Goal: Task Accomplishment & Management: Complete application form

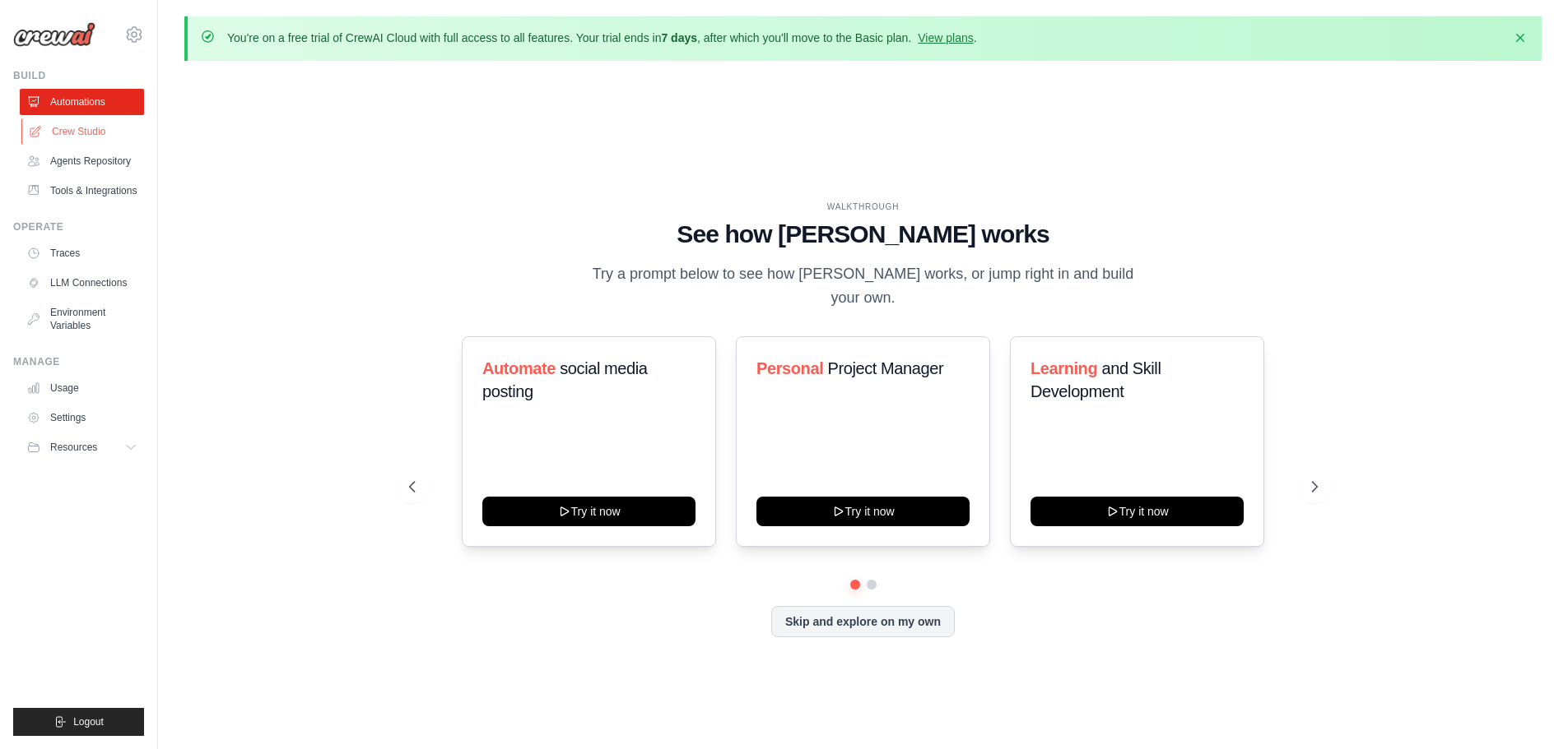
click at [57, 130] on link "Crew Studio" at bounding box center [83, 131] width 125 height 26
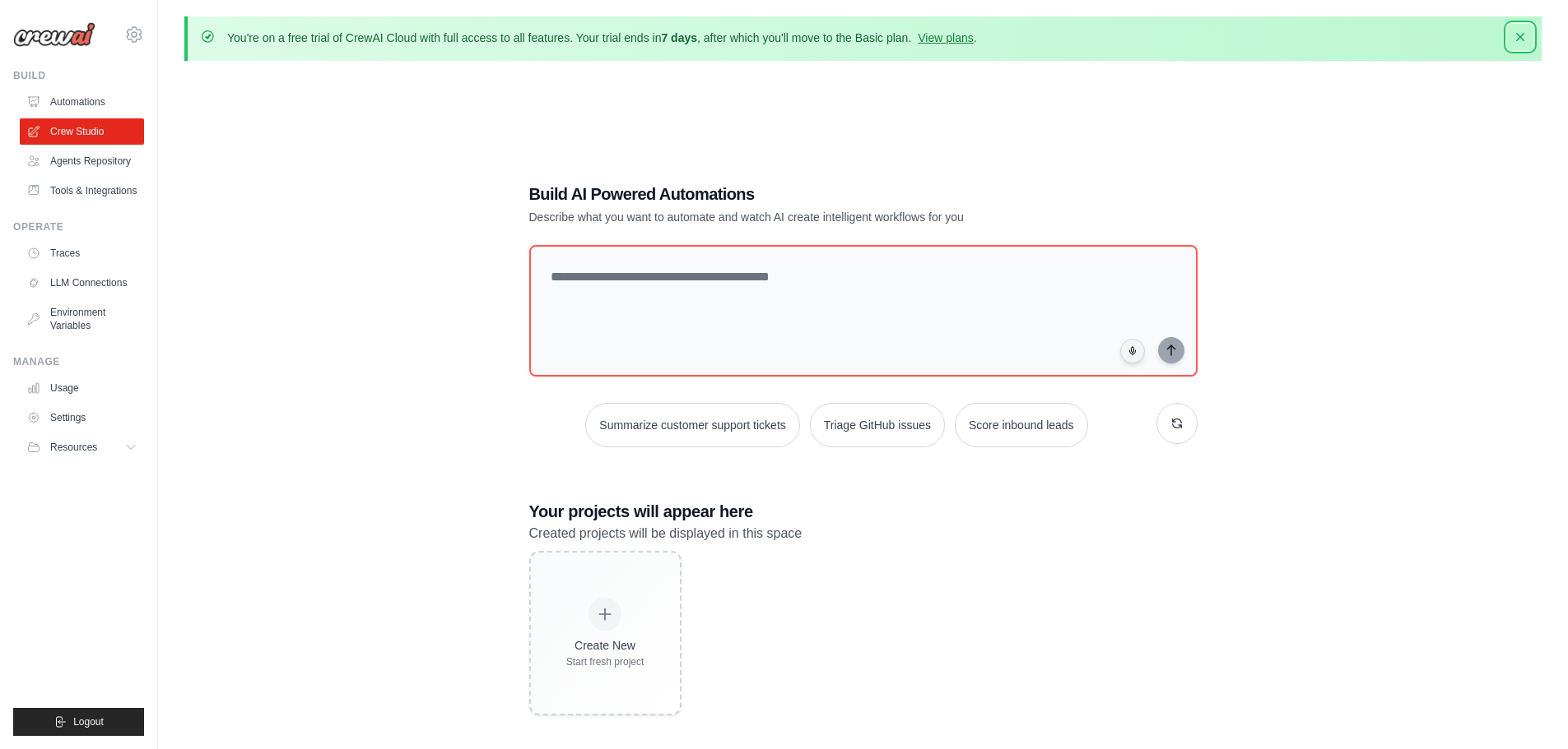
click at [1518, 29] on icon "button" at bounding box center [1520, 37] width 16 height 16
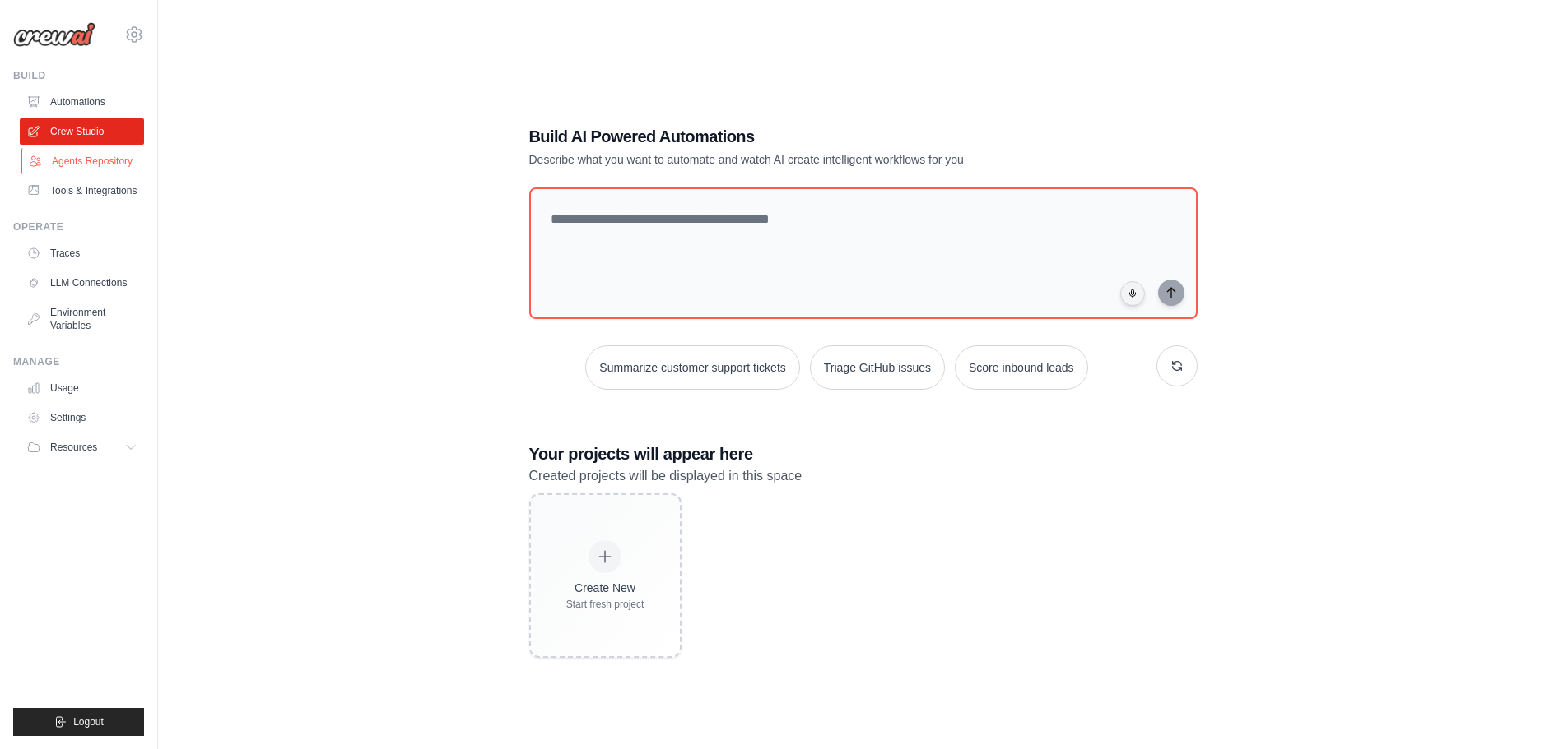
click at [74, 163] on link "Agents Repository" at bounding box center [83, 160] width 125 height 26
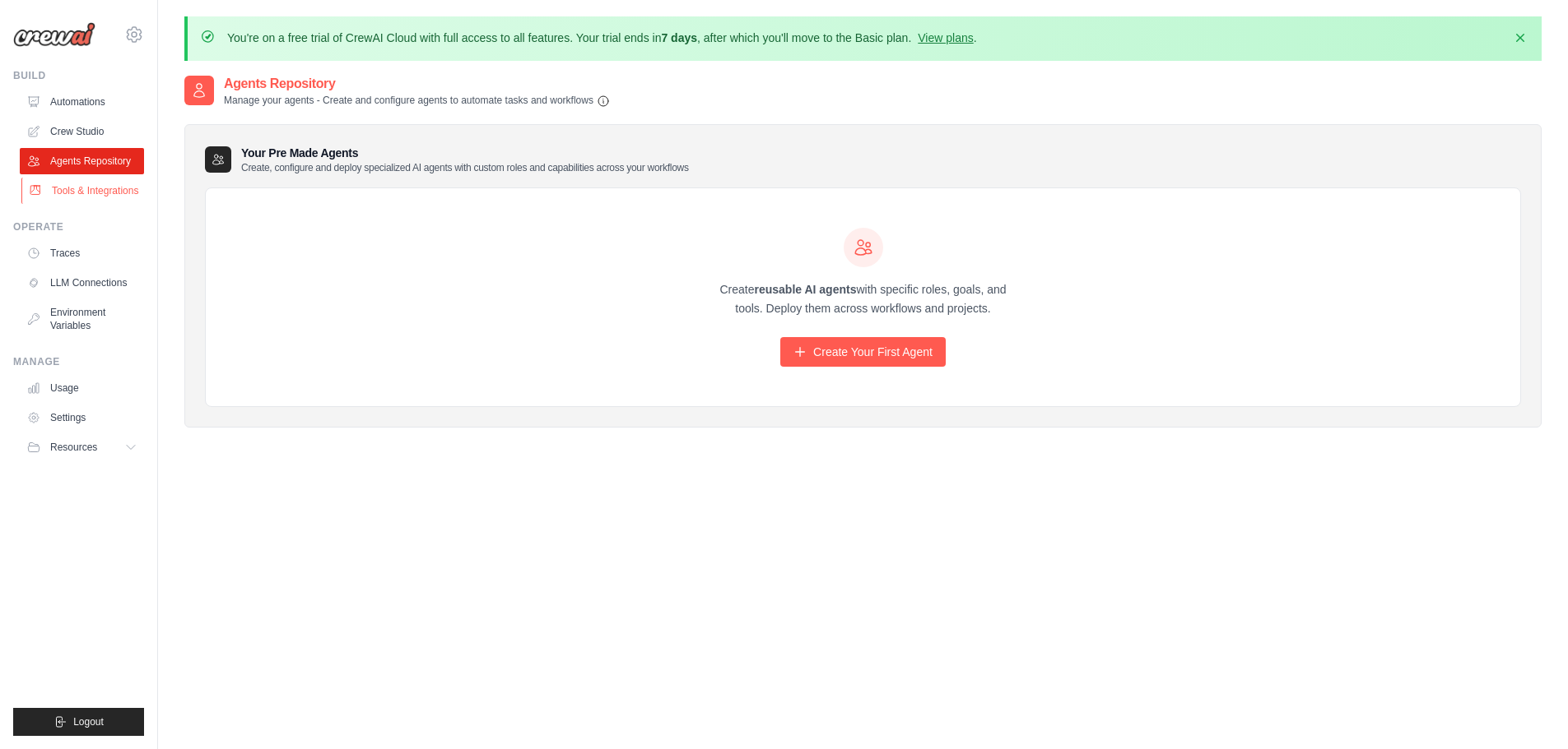
click at [69, 197] on link "Tools & Integrations" at bounding box center [83, 190] width 125 height 26
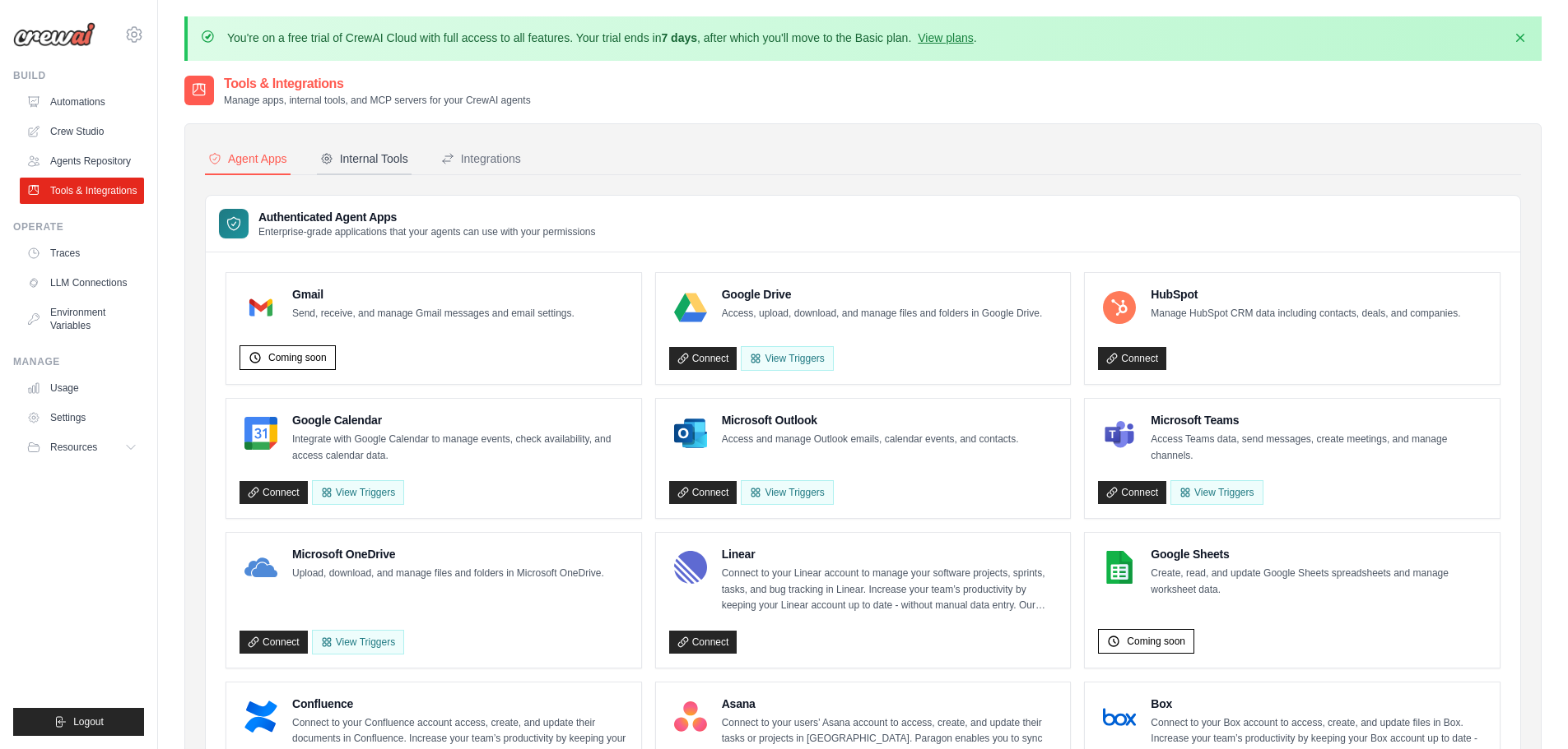
click at [367, 160] on div "Internal Tools" at bounding box center [363, 158] width 88 height 16
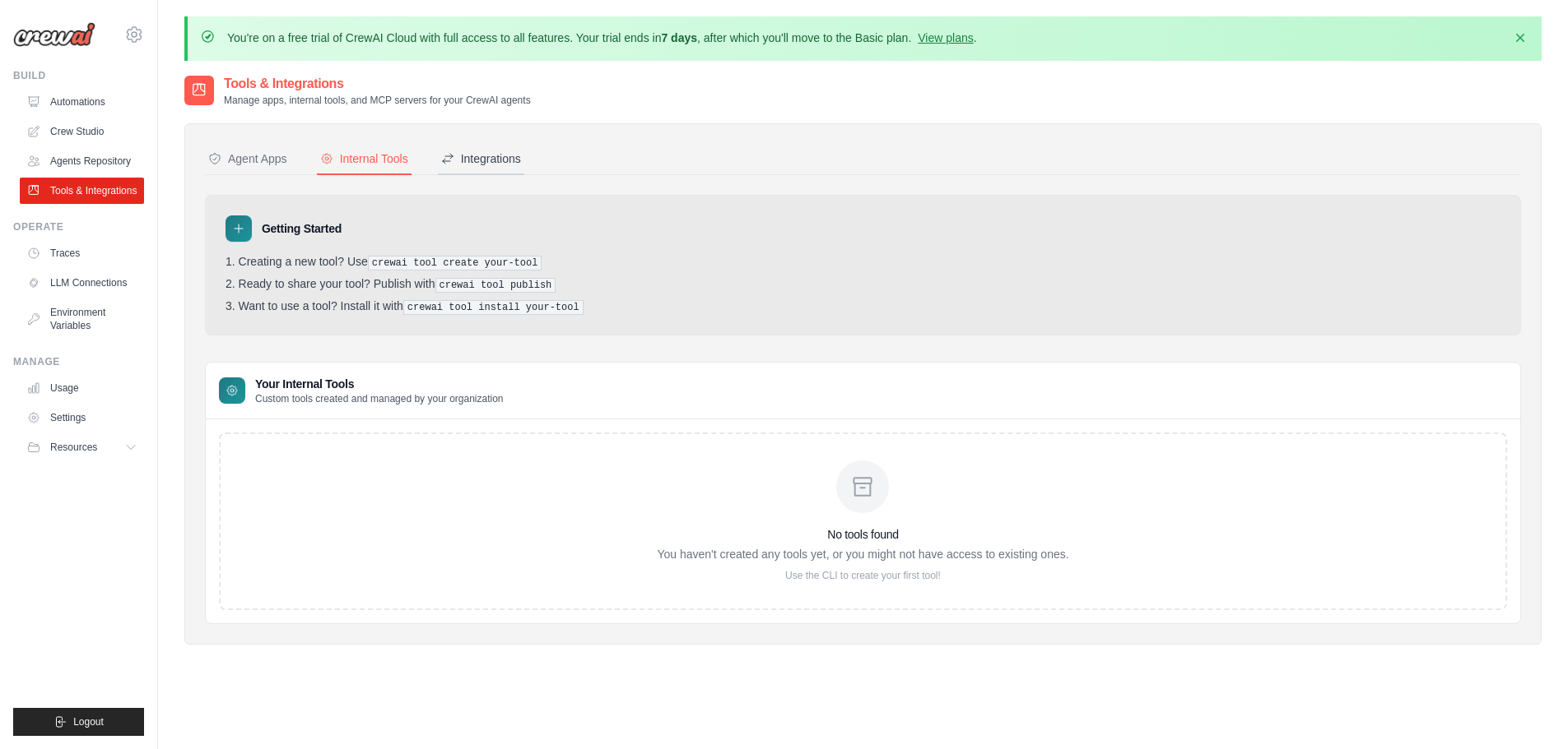
click at [497, 158] on div "Integrations" at bounding box center [480, 158] width 80 height 16
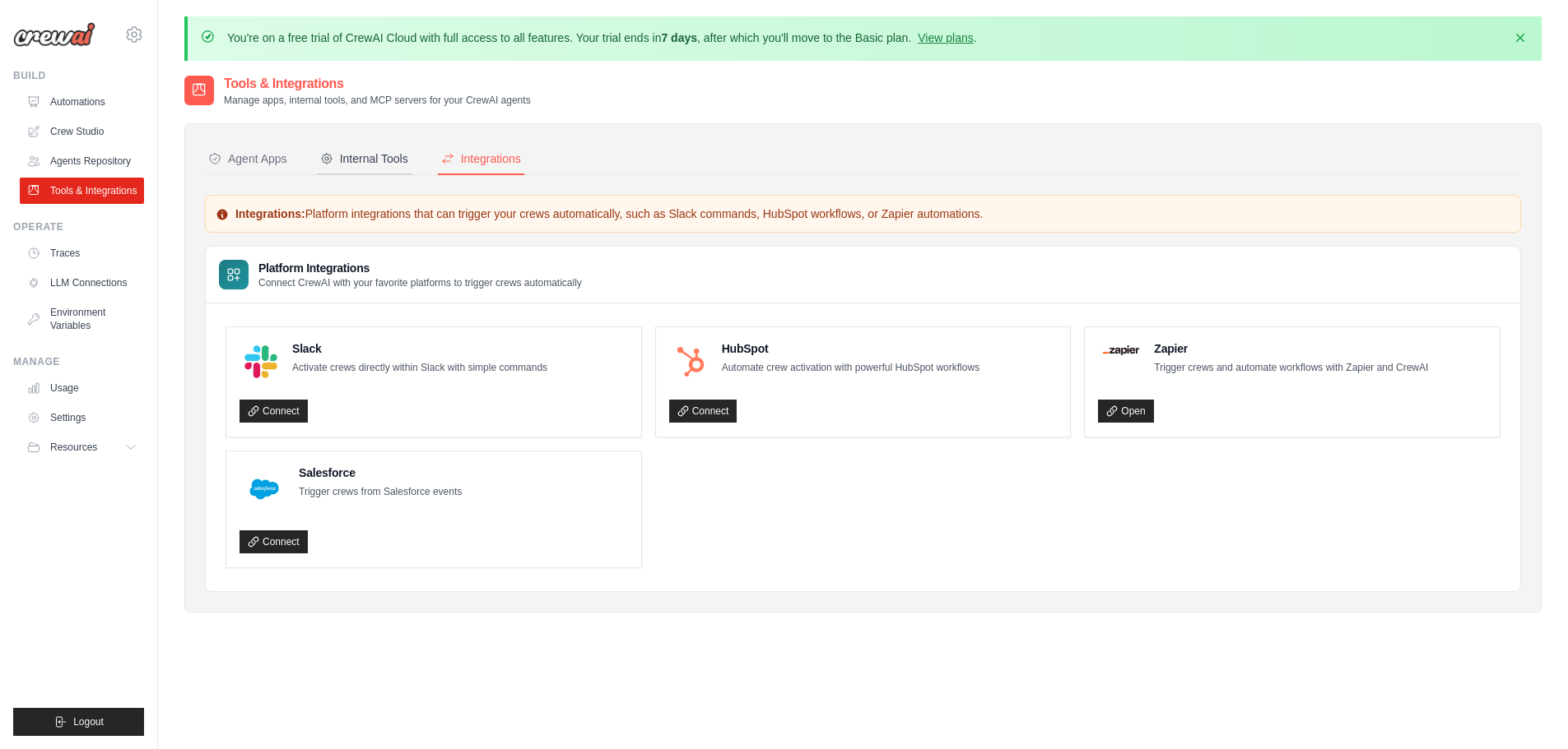
click at [383, 158] on div "Internal Tools" at bounding box center [363, 158] width 88 height 16
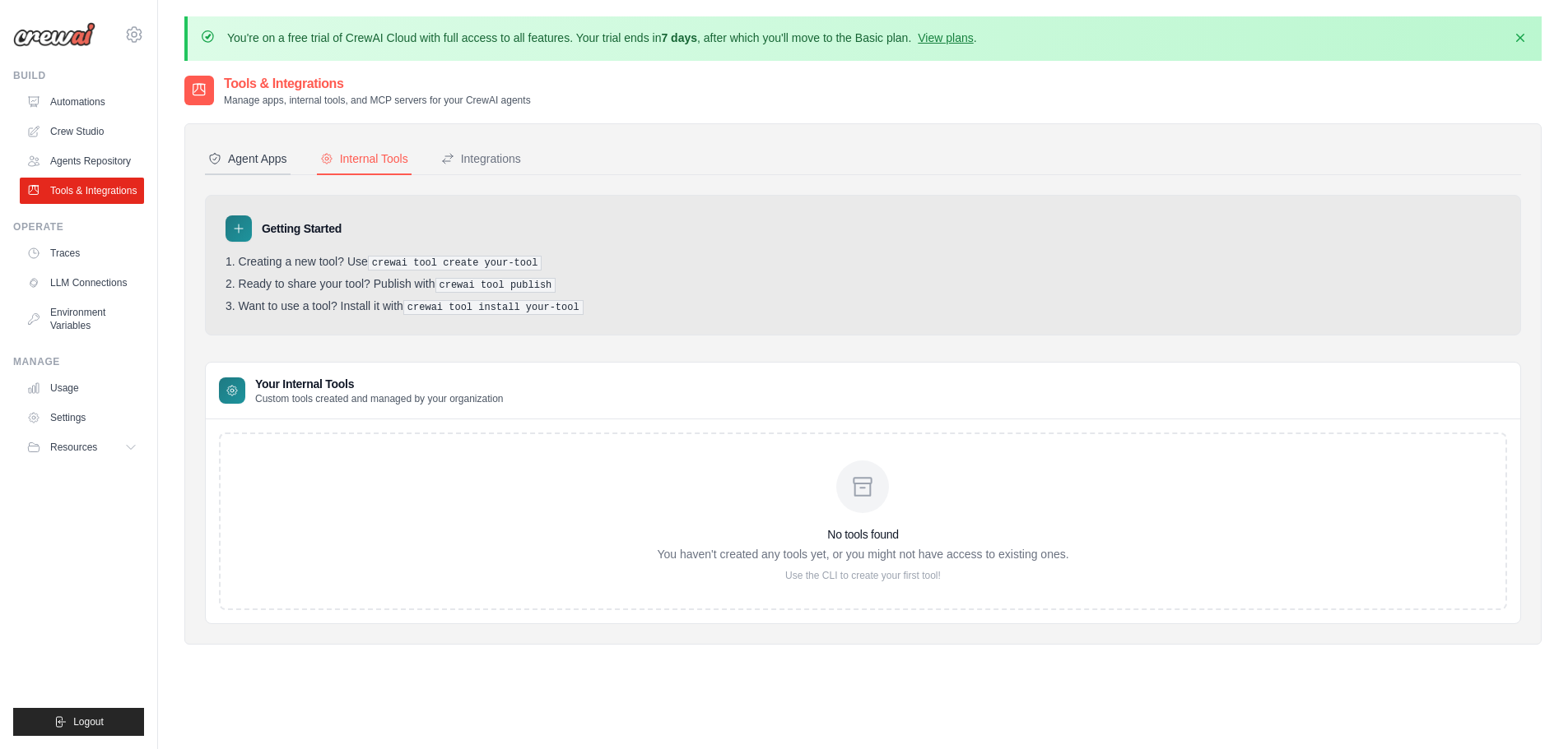
drag, startPoint x: 247, startPoint y: 157, endPoint x: 255, endPoint y: 164, distance: 10.6
click at [247, 158] on div "Agent Apps" at bounding box center [247, 158] width 79 height 16
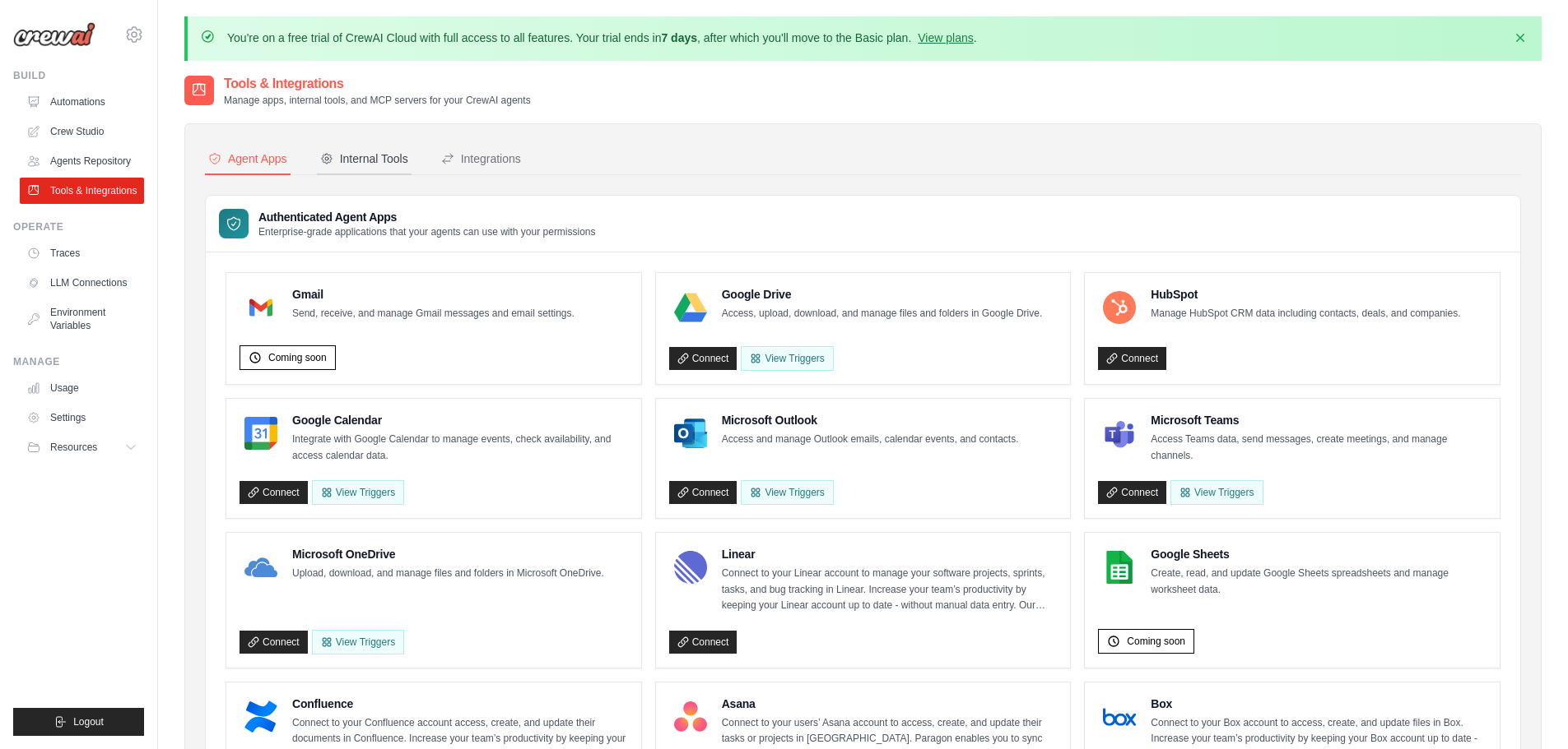
click at [385, 160] on div "Internal Tools" at bounding box center [363, 158] width 88 height 16
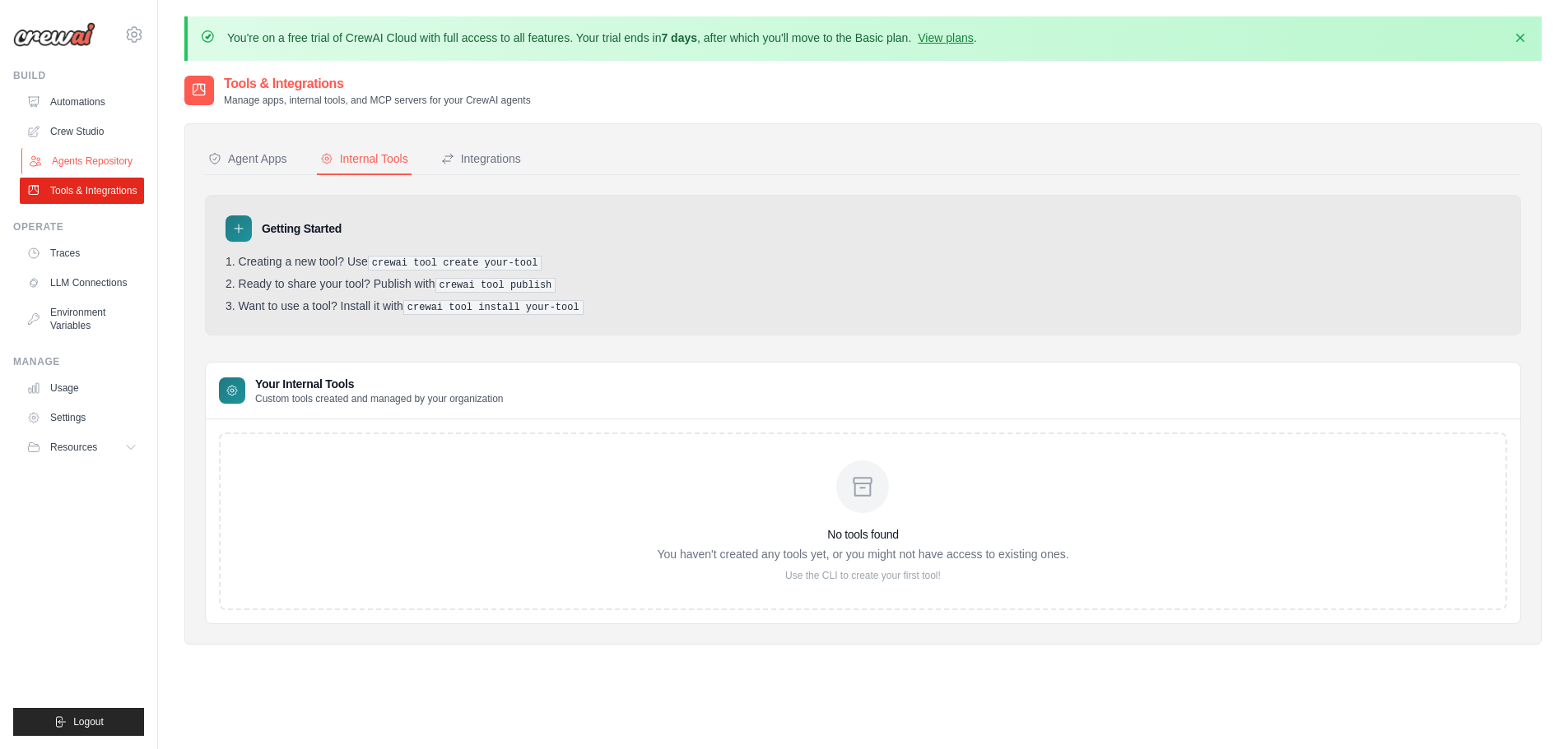
click at [80, 163] on link "Agents Repository" at bounding box center [83, 160] width 125 height 26
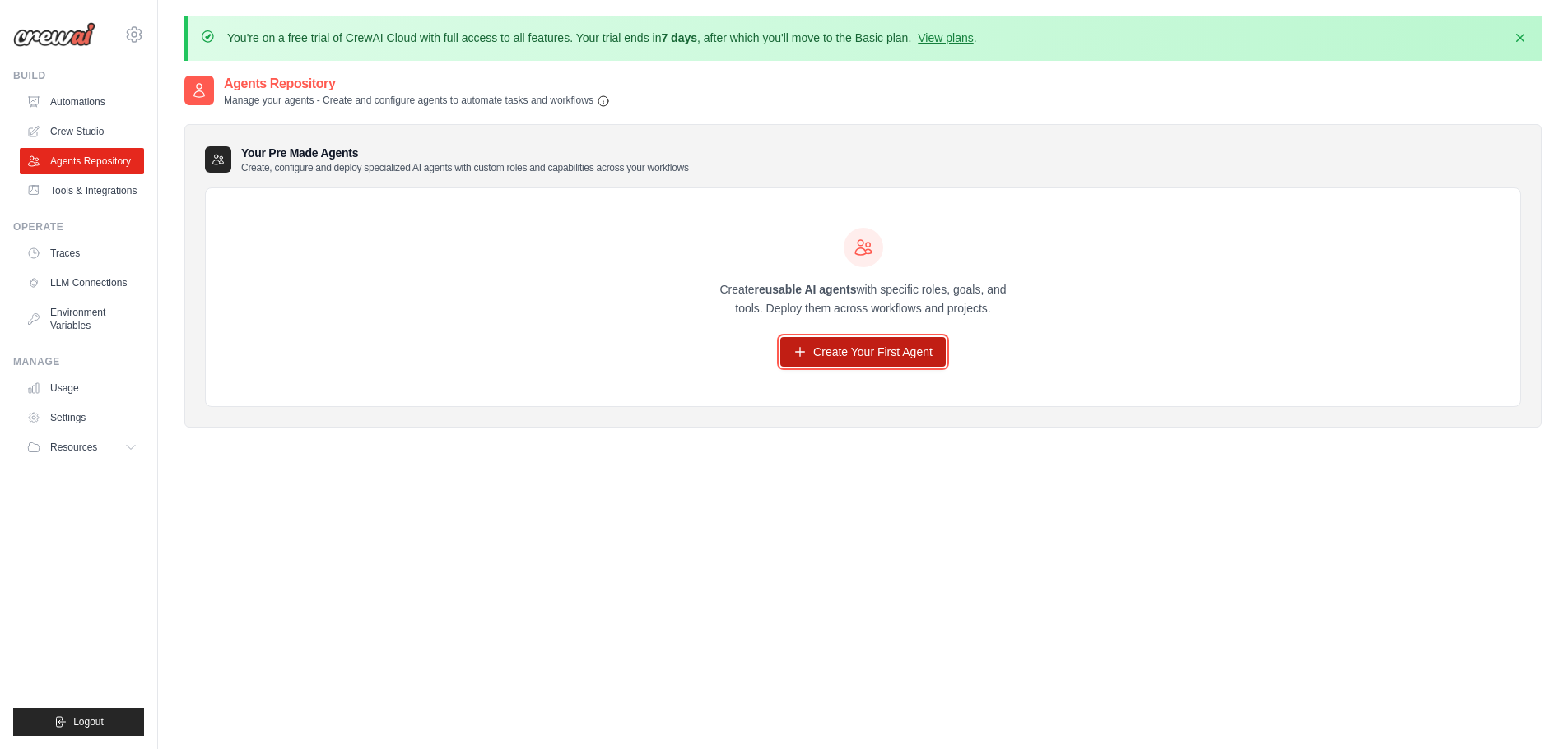
click at [861, 354] on link "Create Your First Agent" at bounding box center [862, 352] width 165 height 30
